Goal: Transaction & Acquisition: Subscribe to service/newsletter

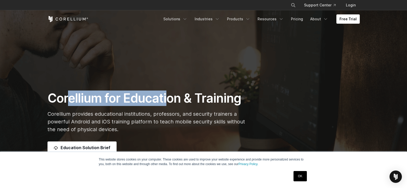
drag, startPoint x: 68, startPoint y: 97, endPoint x: 227, endPoint y: 106, distance: 159.7
click at [220, 106] on h1 "Corellium for Education & Training" at bounding box center [150, 97] width 205 height 15
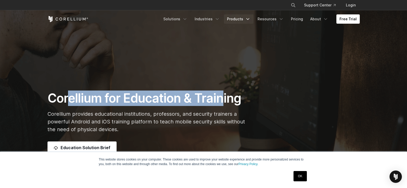
click at [244, 18] on link "Products" at bounding box center [239, 18] width 30 height 9
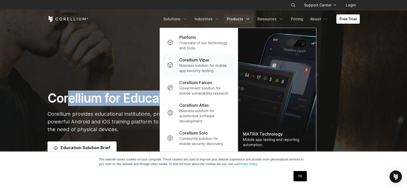
click at [214, 71] on p "Business solution for mobile app security testing." at bounding box center [204, 68] width 51 height 10
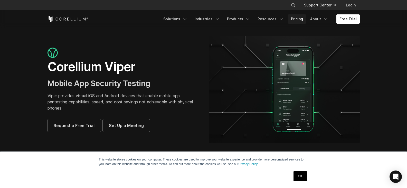
click at [298, 21] on link "Pricing" at bounding box center [297, 18] width 18 height 9
